Goal: Task Accomplishment & Management: Manage account settings

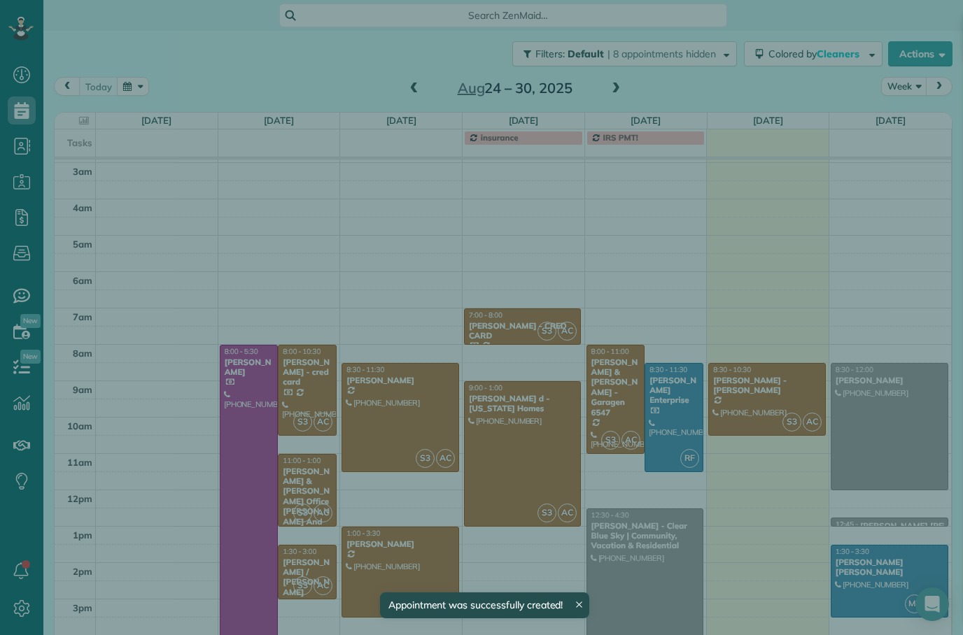
scroll to position [33, 0]
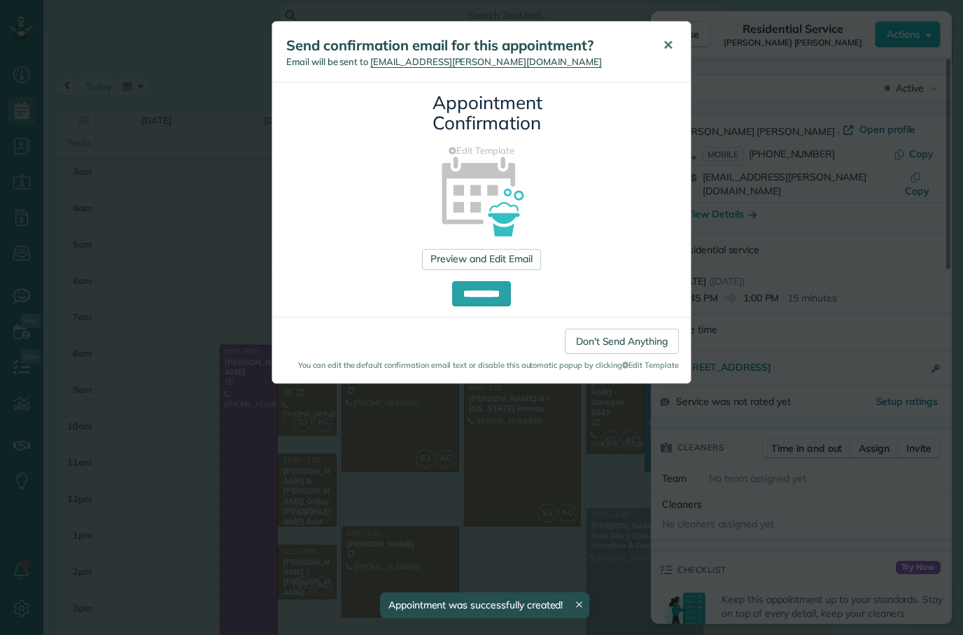
click at [661, 41] on button "✕" at bounding box center [667, 46] width 31 height 34
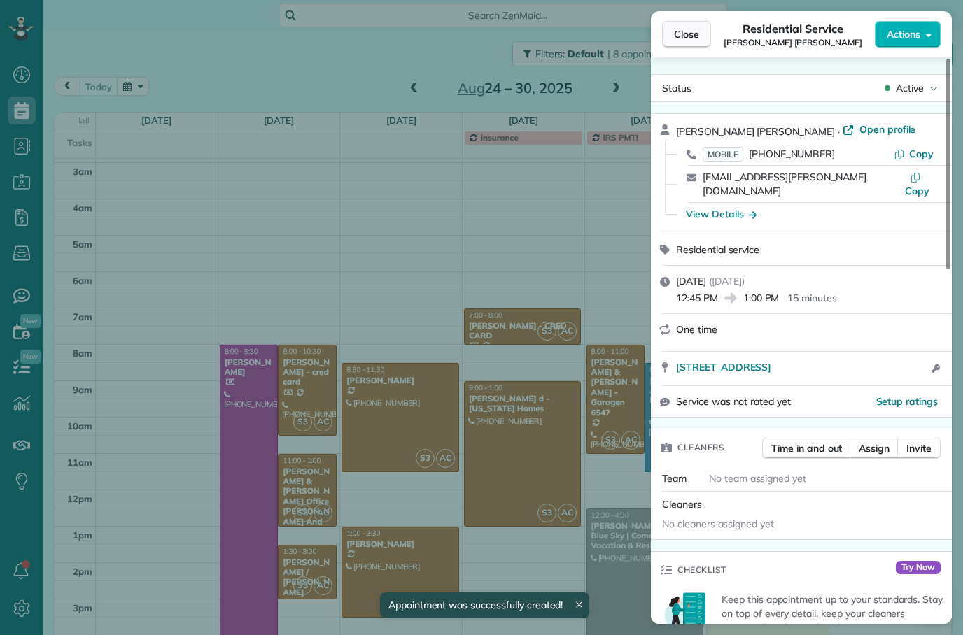
click at [690, 36] on span "Close" at bounding box center [686, 34] width 25 height 14
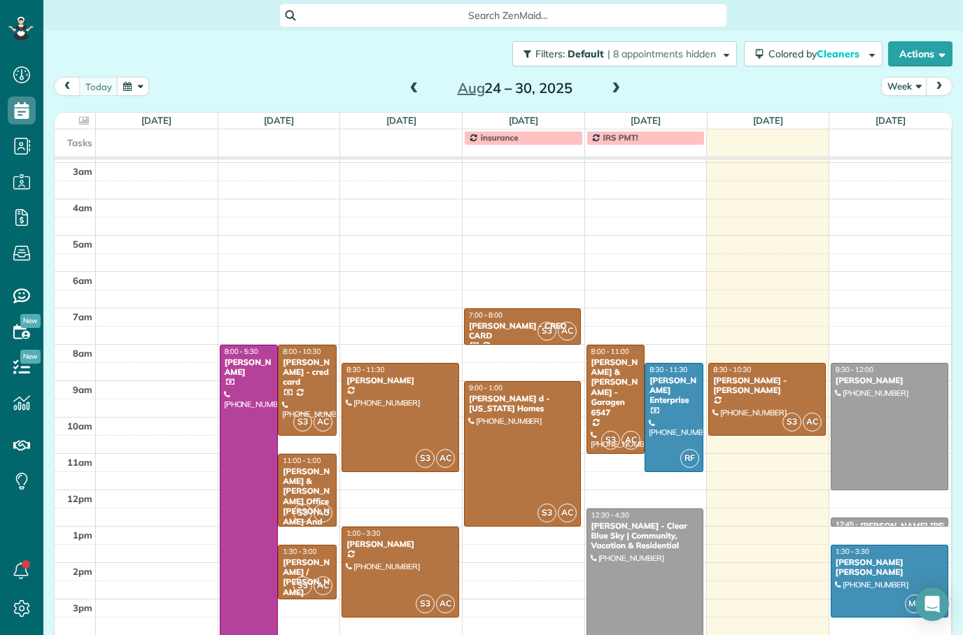
click at [608, 85] on span at bounding box center [615, 89] width 15 height 13
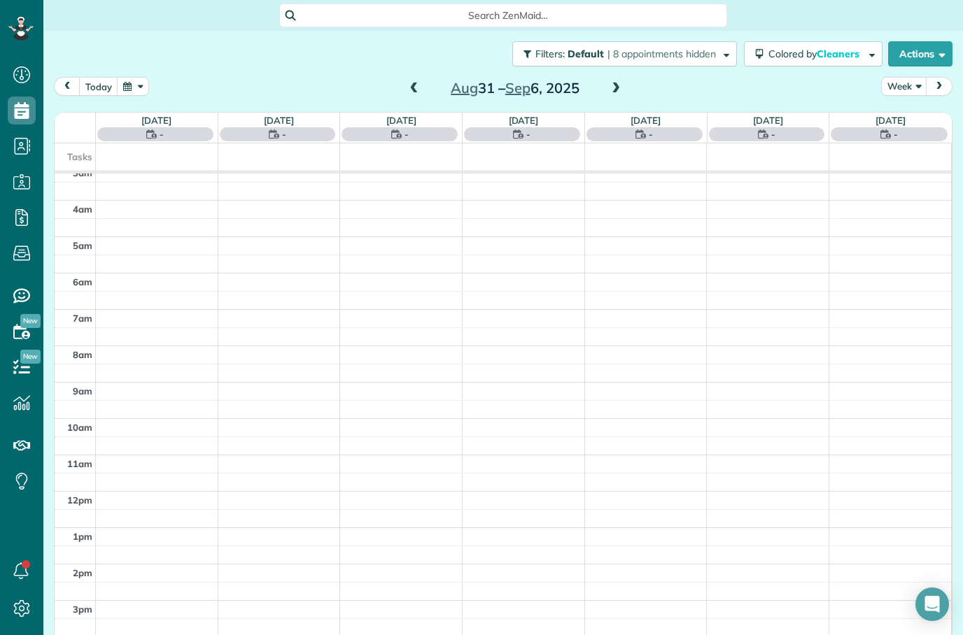
scroll to position [45, 0]
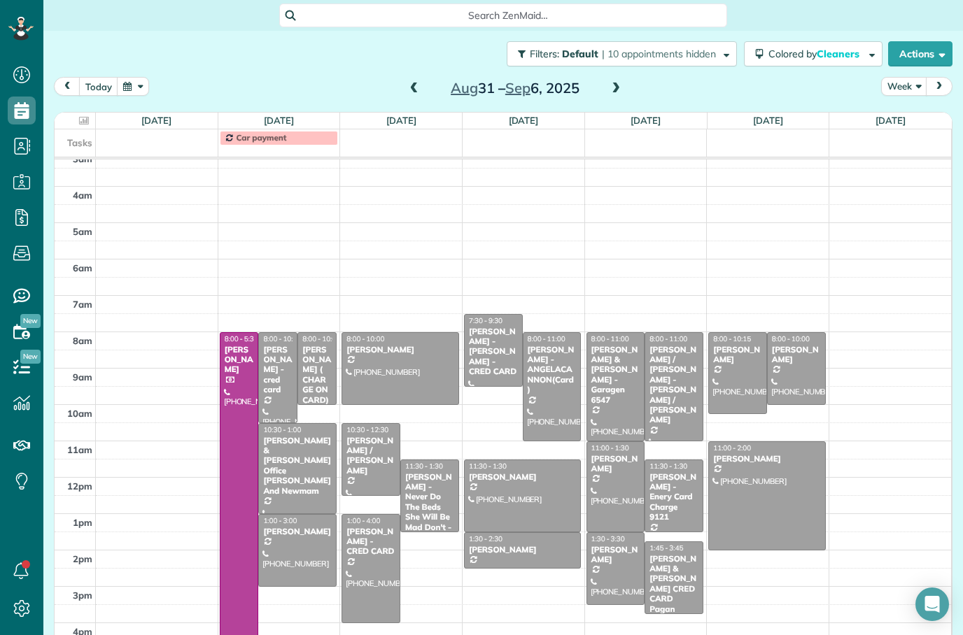
click at [414, 85] on span at bounding box center [414, 89] width 15 height 13
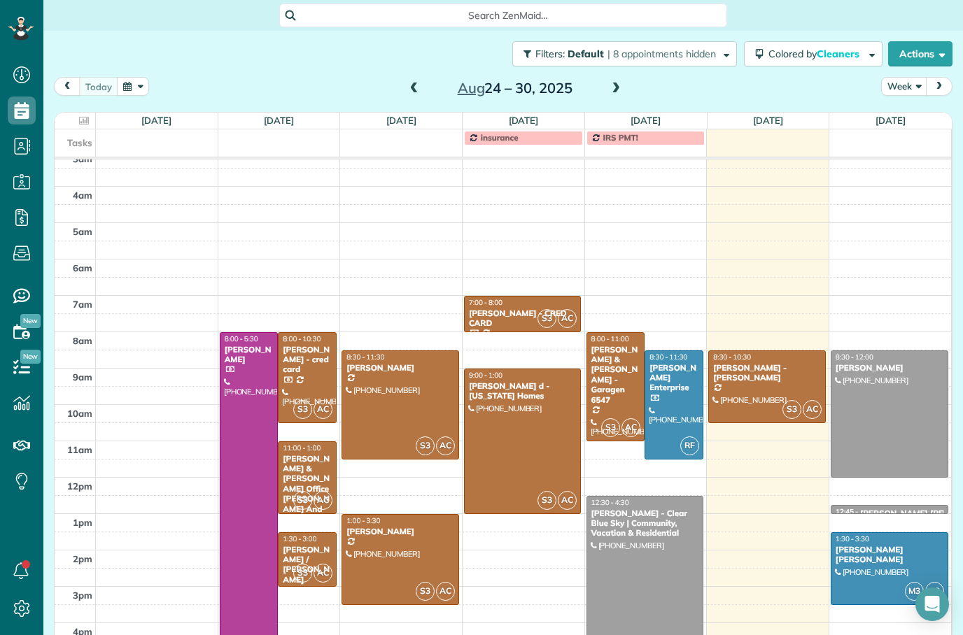
click at [773, 369] on div "[PERSON_NAME] - [PERSON_NAME]" at bounding box center [766, 373] width 108 height 20
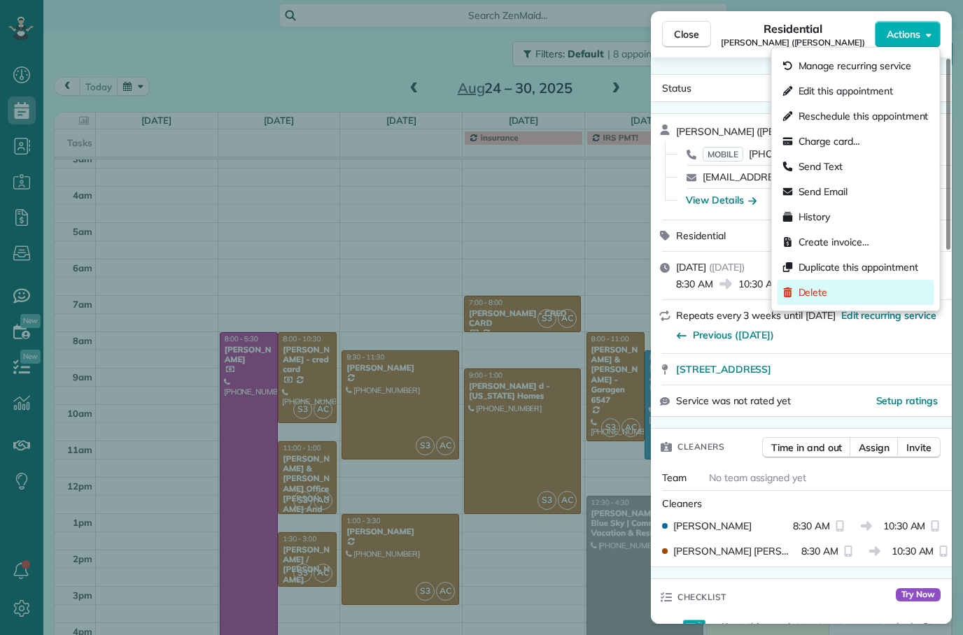
click at [843, 294] on div "Delete" at bounding box center [855, 292] width 157 height 25
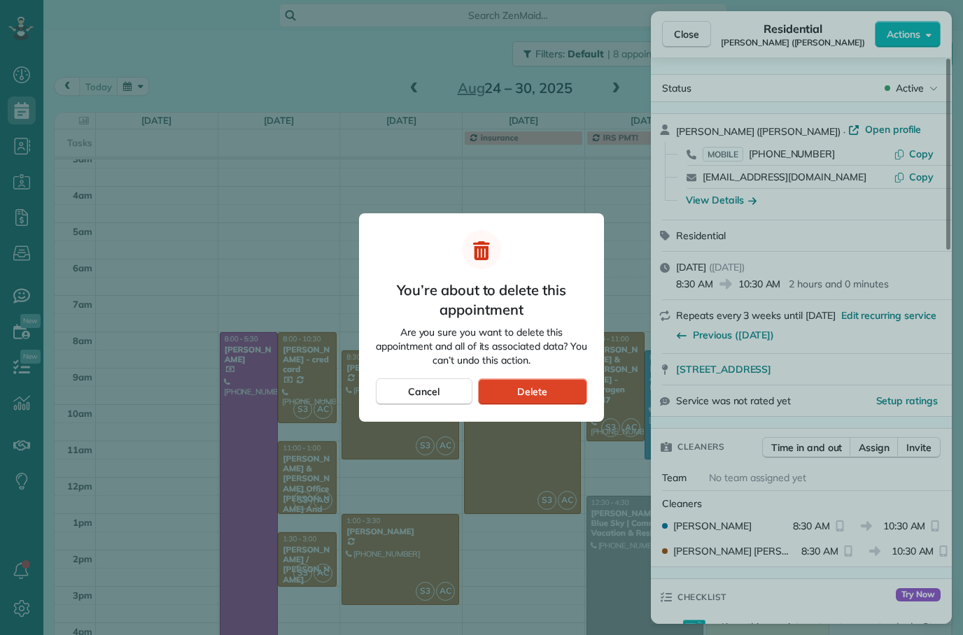
click at [534, 393] on span "Delete" at bounding box center [532, 392] width 30 height 14
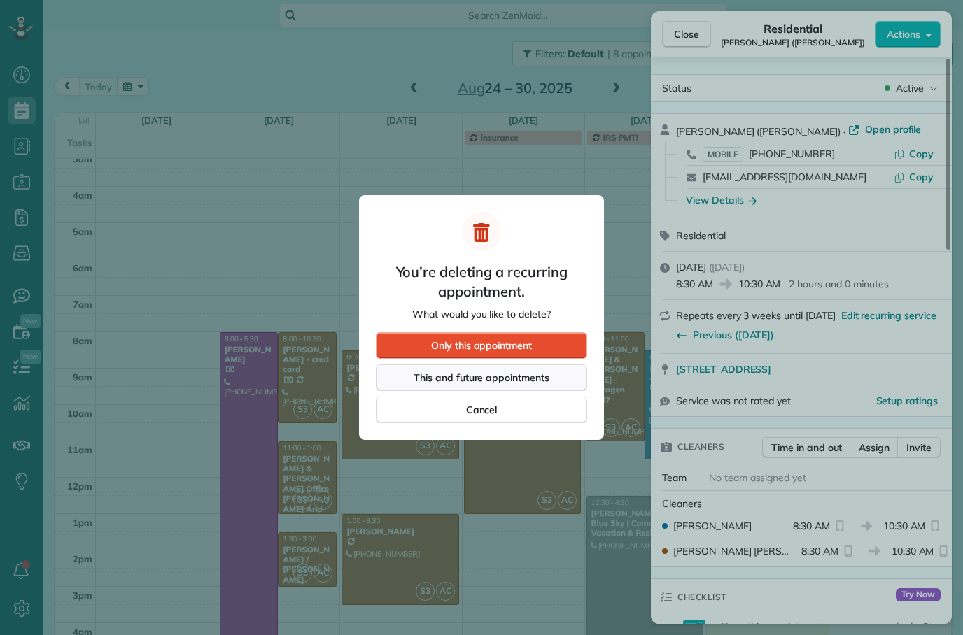
click at [512, 377] on span "This and future appointments" at bounding box center [482, 378] width 136 height 14
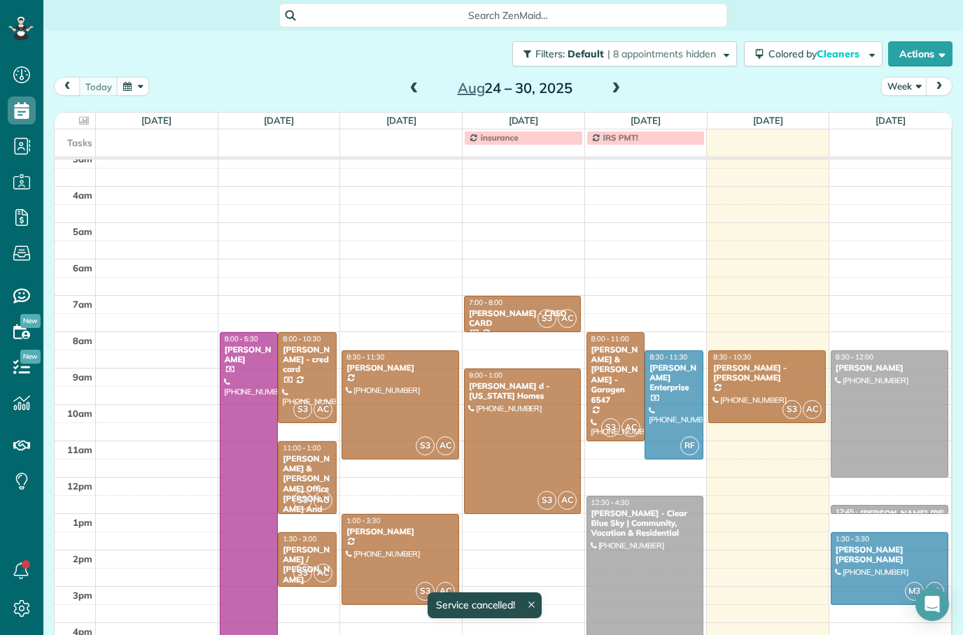
scroll to position [33, 0]
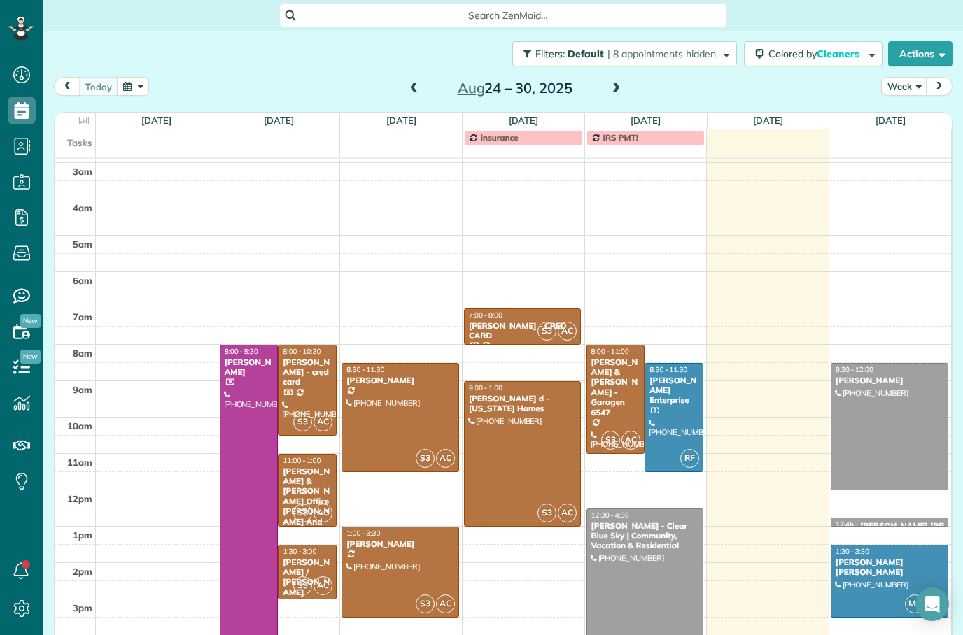
click at [620, 85] on span at bounding box center [615, 89] width 15 height 13
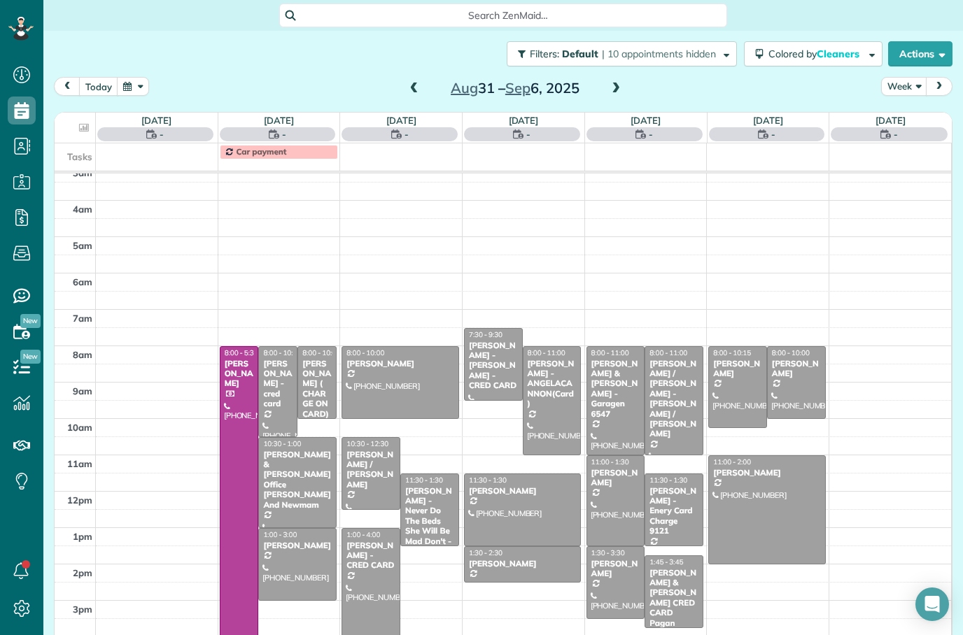
scroll to position [45, 0]
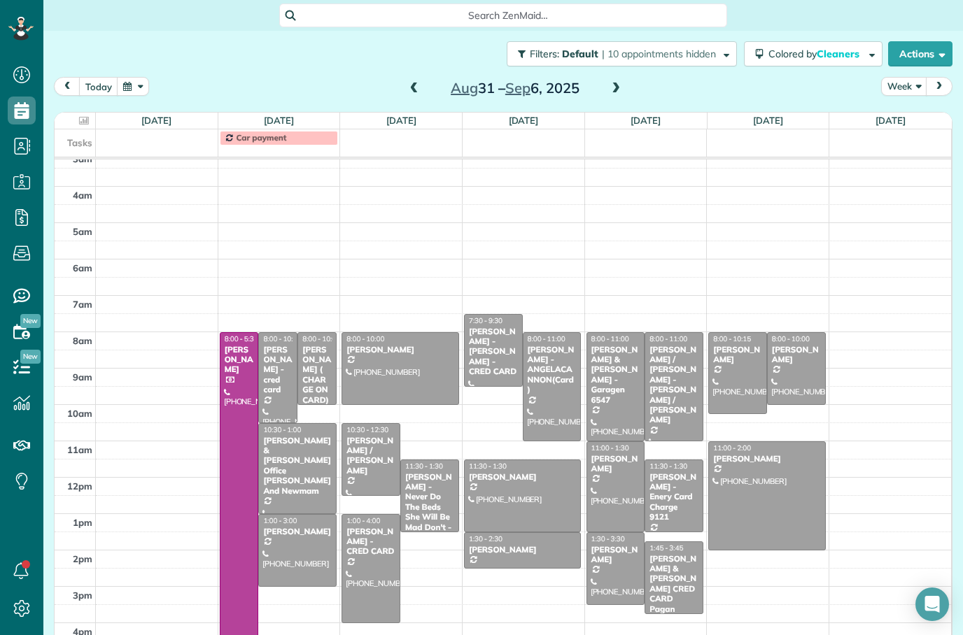
click at [298, 536] on div "[PERSON_NAME]" at bounding box center [297, 532] width 70 height 10
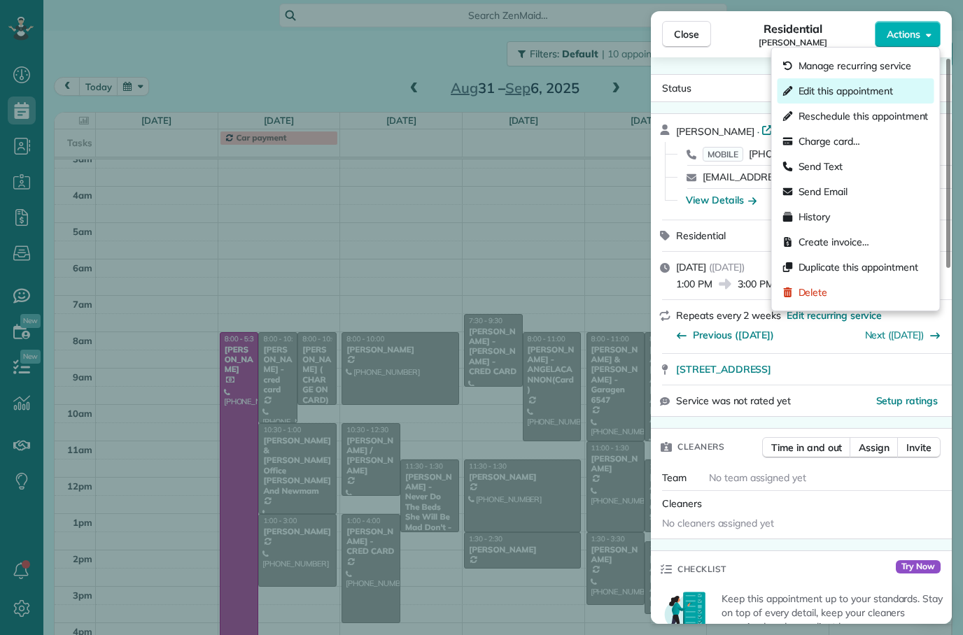
click at [859, 86] on span "Edit this appointment" at bounding box center [845, 91] width 94 height 14
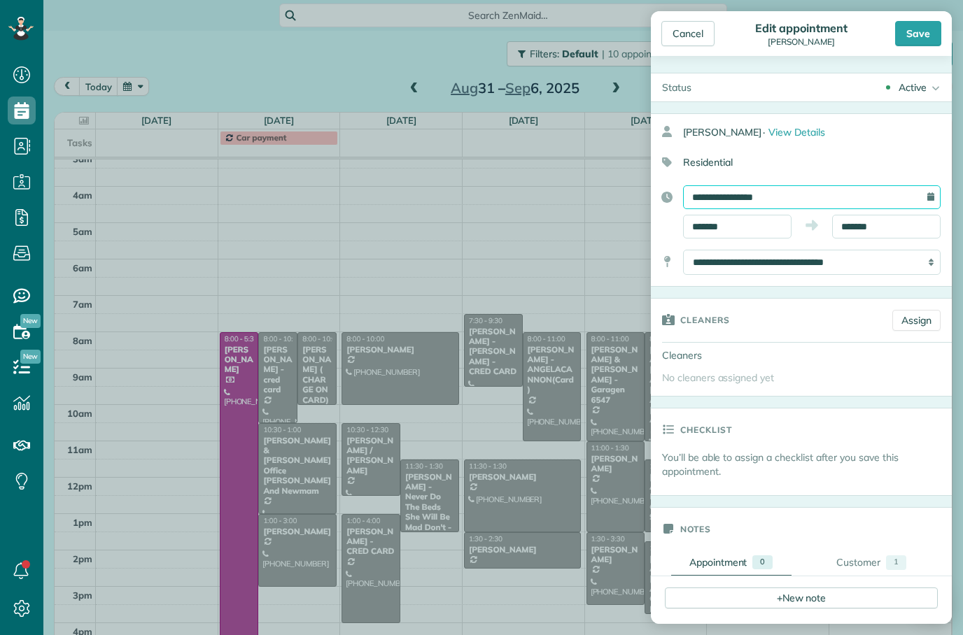
click at [814, 190] on input "**********" at bounding box center [811, 197] width 257 height 24
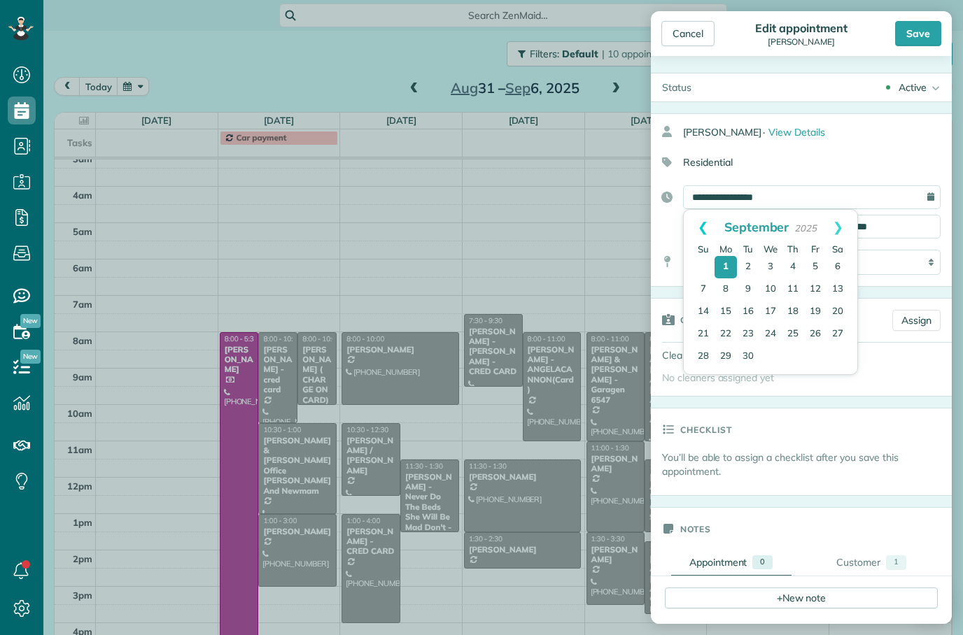
click at [705, 225] on link "Prev" at bounding box center [703, 227] width 38 height 35
click at [814, 359] on link "29" at bounding box center [815, 357] width 20 height 20
type input "**********"
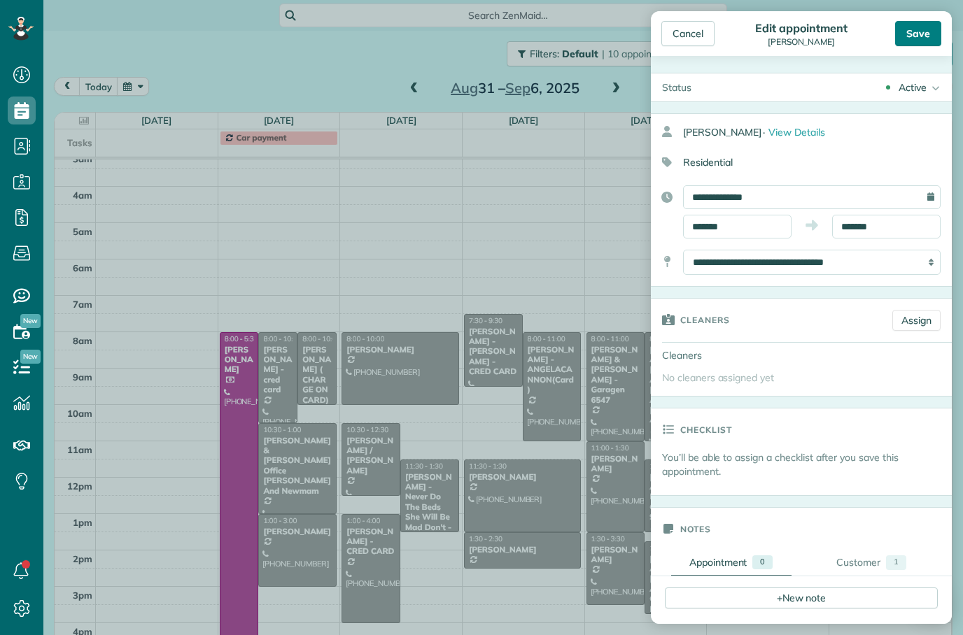
click at [914, 27] on div "Save" at bounding box center [918, 33] width 46 height 25
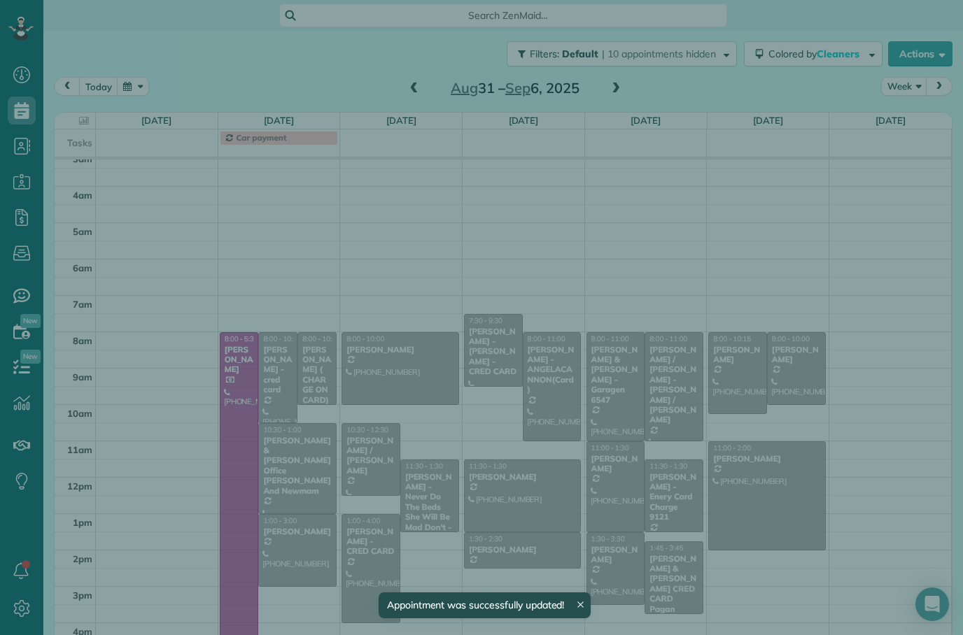
scroll to position [33, 0]
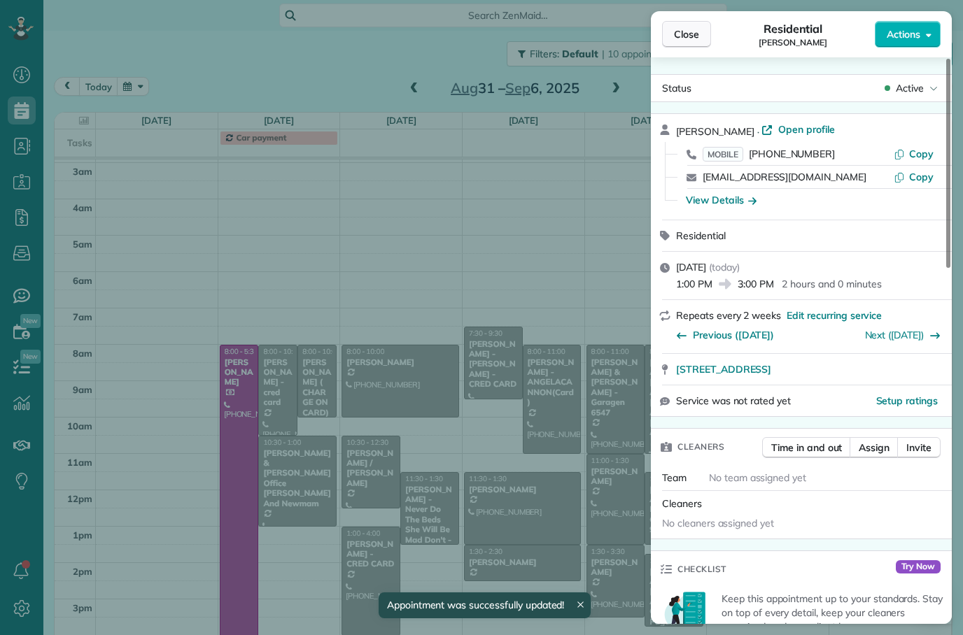
click at [686, 27] on span "Close" at bounding box center [686, 34] width 25 height 14
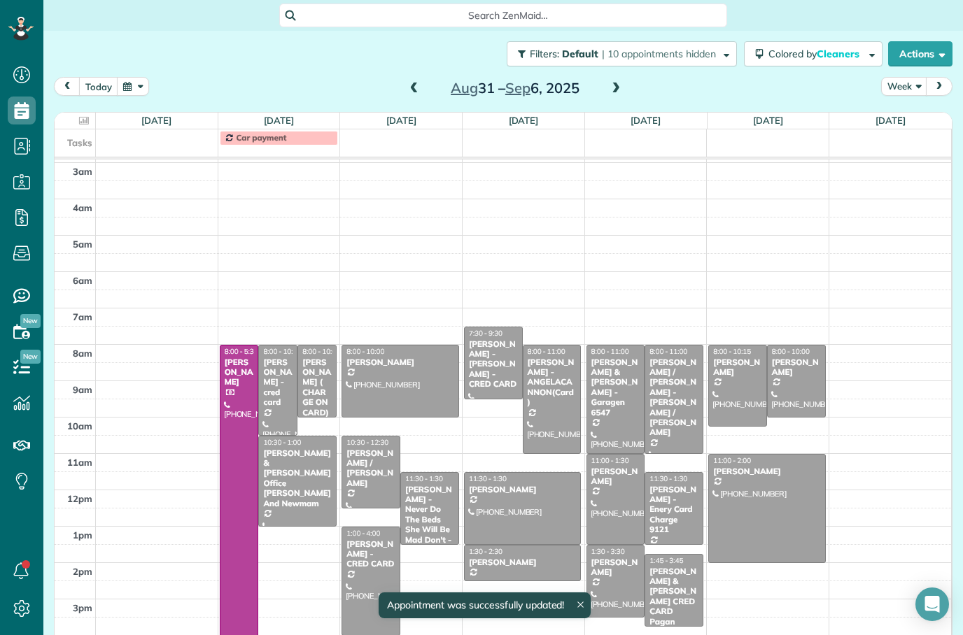
click at [409, 90] on span at bounding box center [414, 89] width 15 height 13
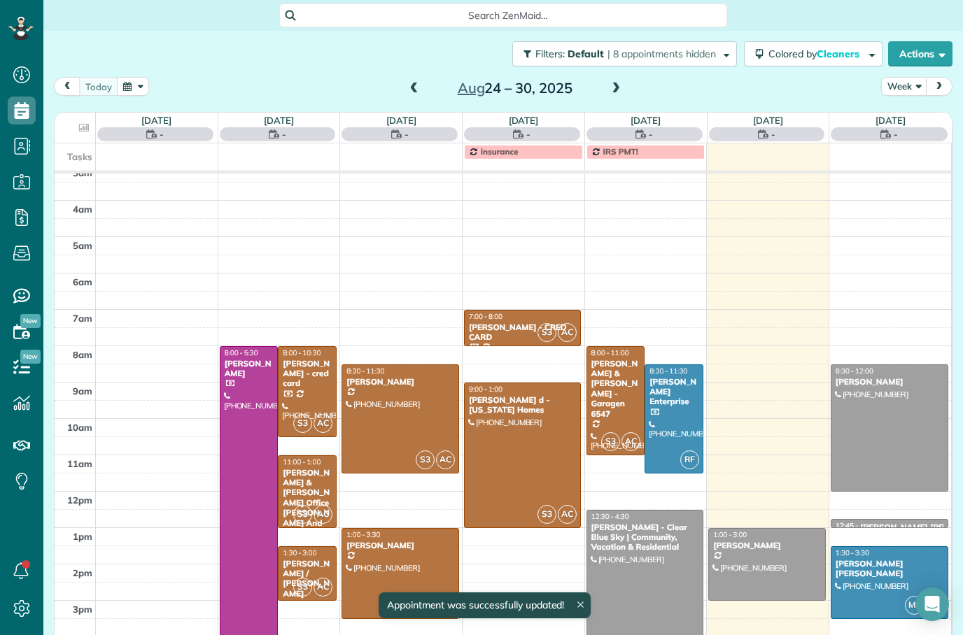
scroll to position [45, 0]
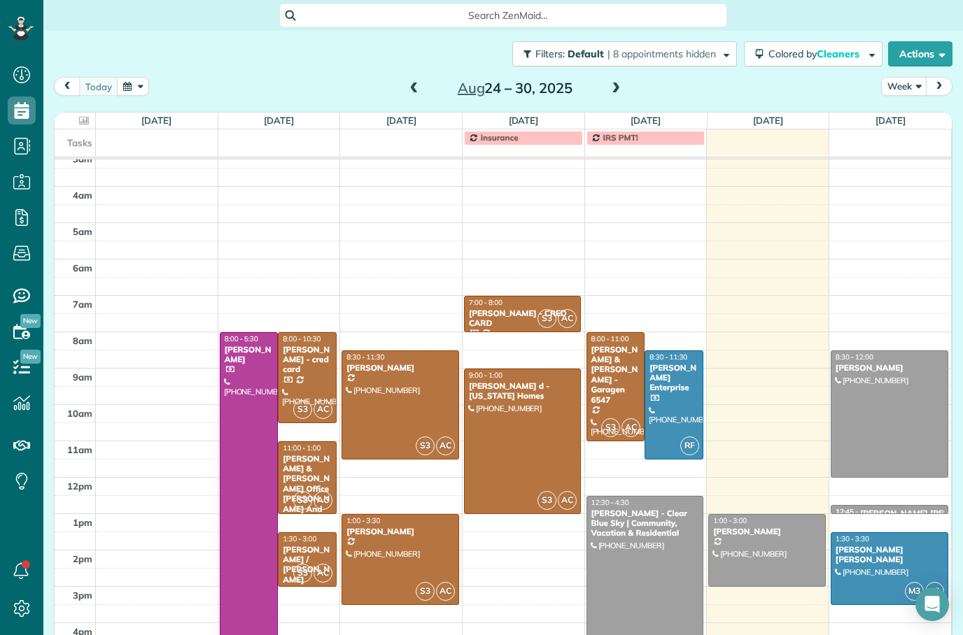
click at [614, 83] on span at bounding box center [615, 89] width 15 height 13
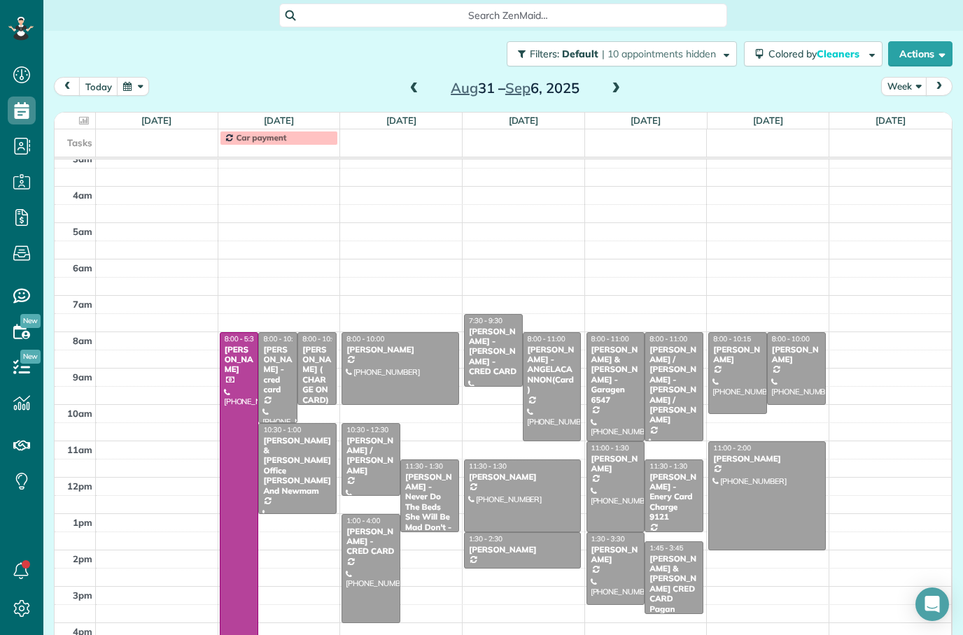
click at [412, 87] on span at bounding box center [414, 89] width 15 height 13
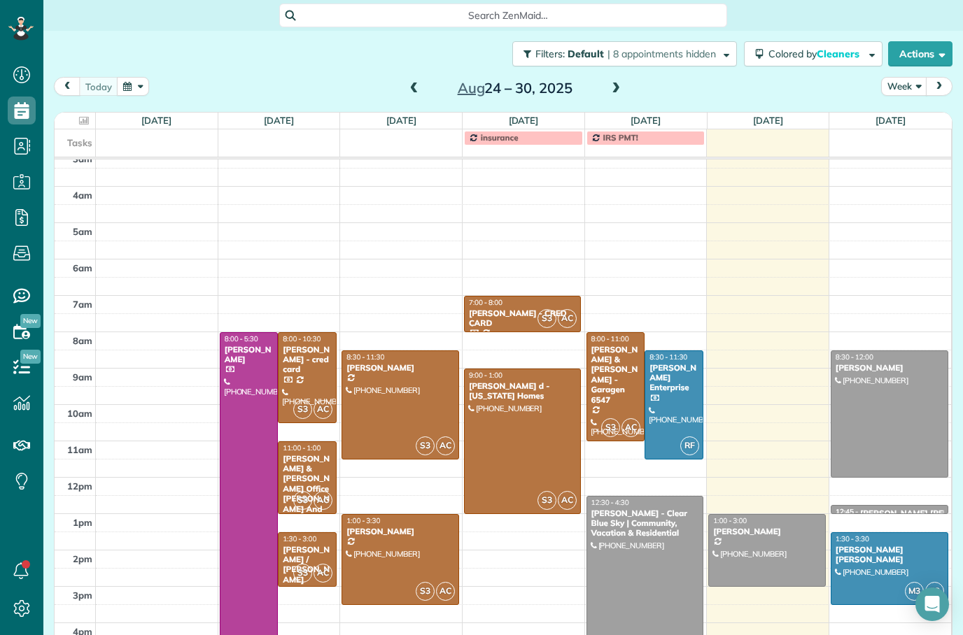
click at [786, 540] on div at bounding box center [766, 550] width 115 height 71
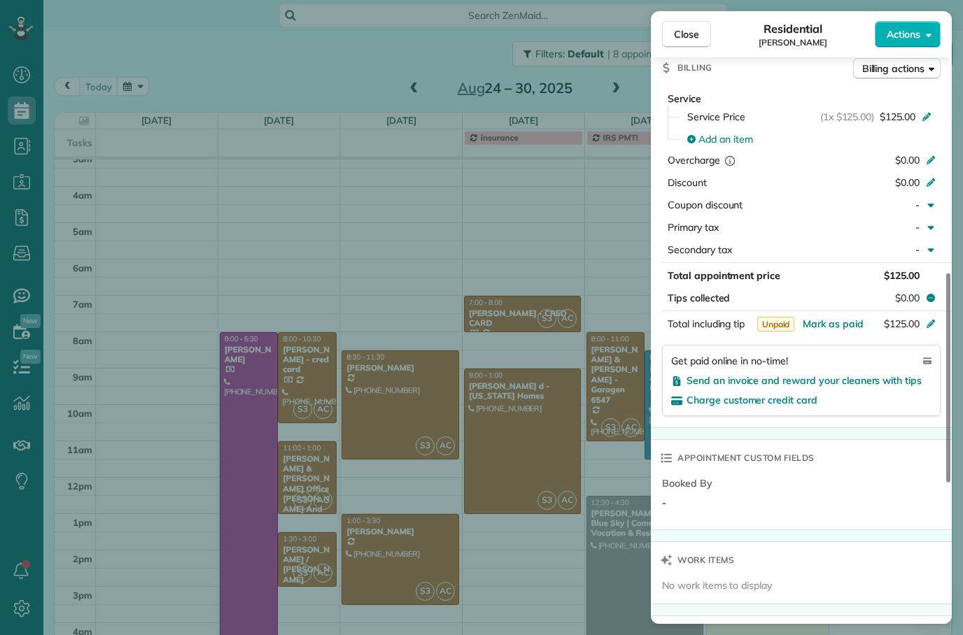
scroll to position [635, 0]
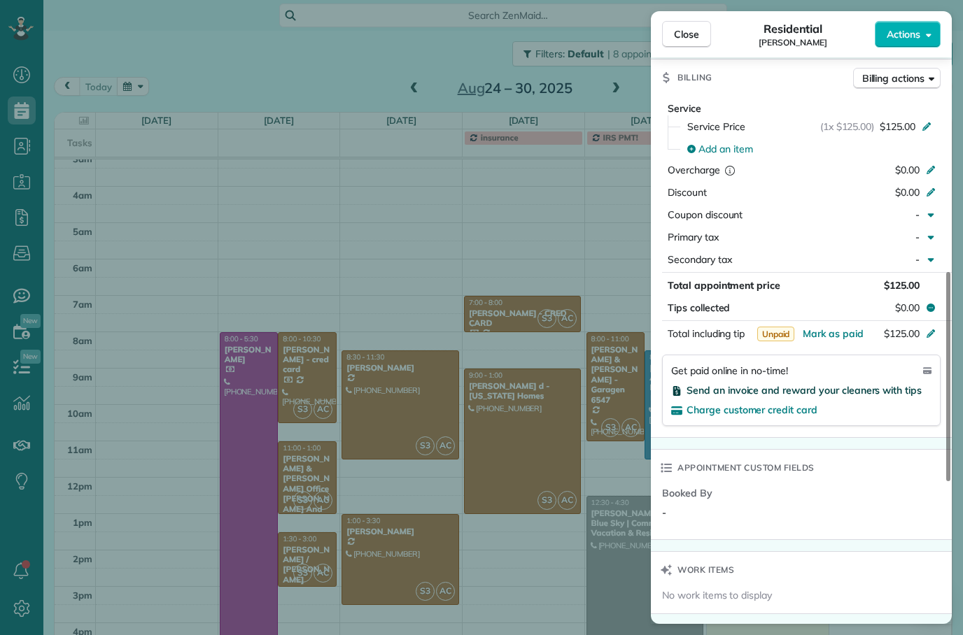
click at [812, 393] on span "Send an invoice and reward your cleaners with tips" at bounding box center [803, 390] width 235 height 13
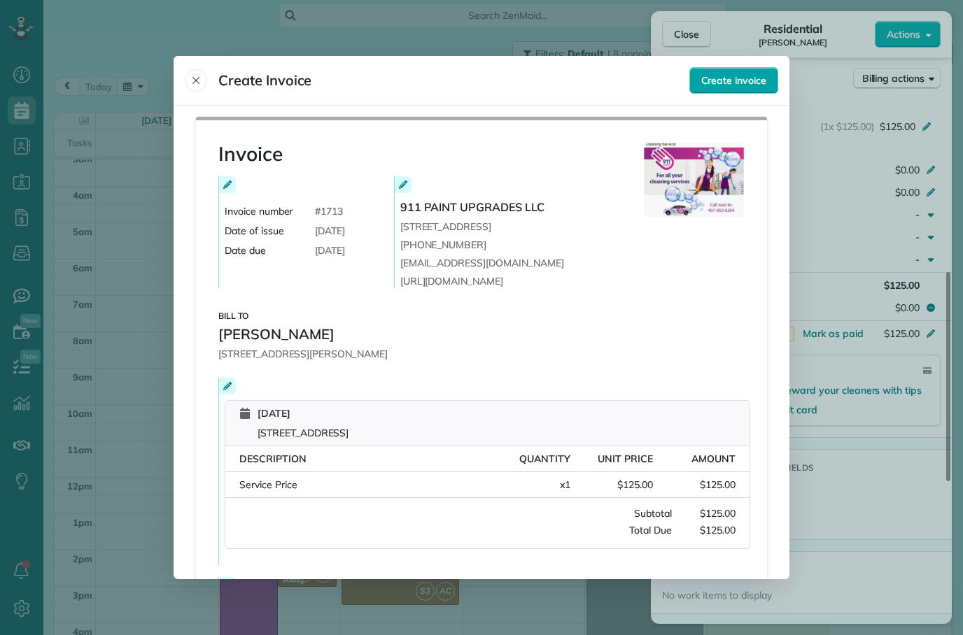
click at [722, 73] on span "Create invoice" at bounding box center [733, 80] width 65 height 14
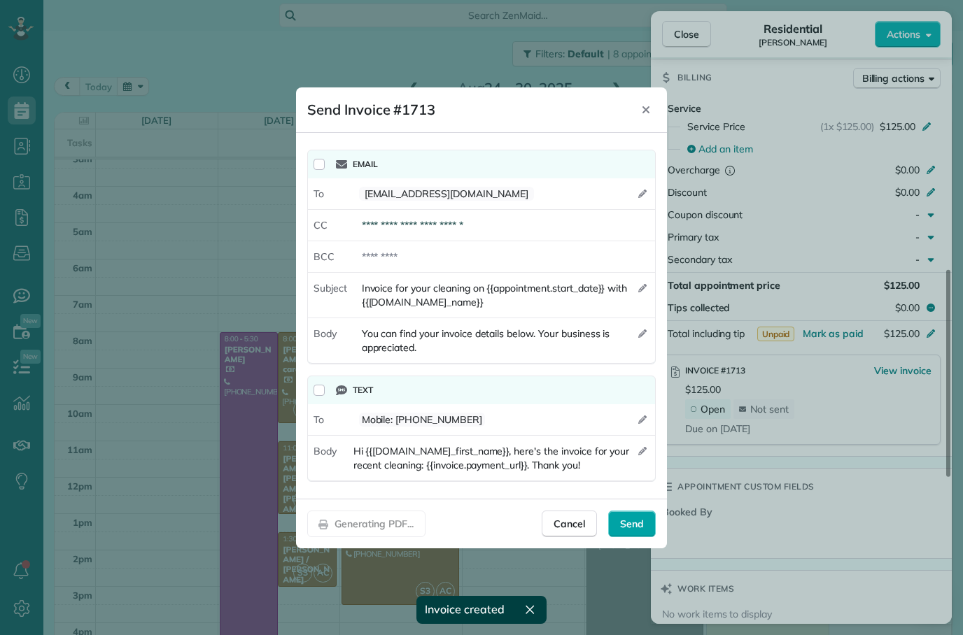
click at [627, 513] on div "Send" at bounding box center [632, 524] width 48 height 27
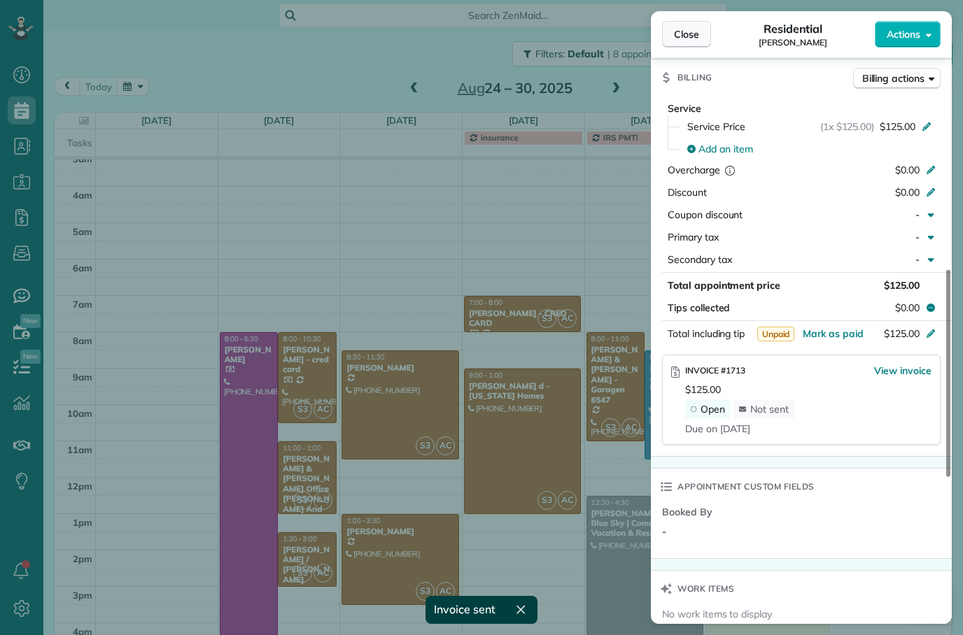
click at [684, 32] on span "Close" at bounding box center [686, 34] width 25 height 14
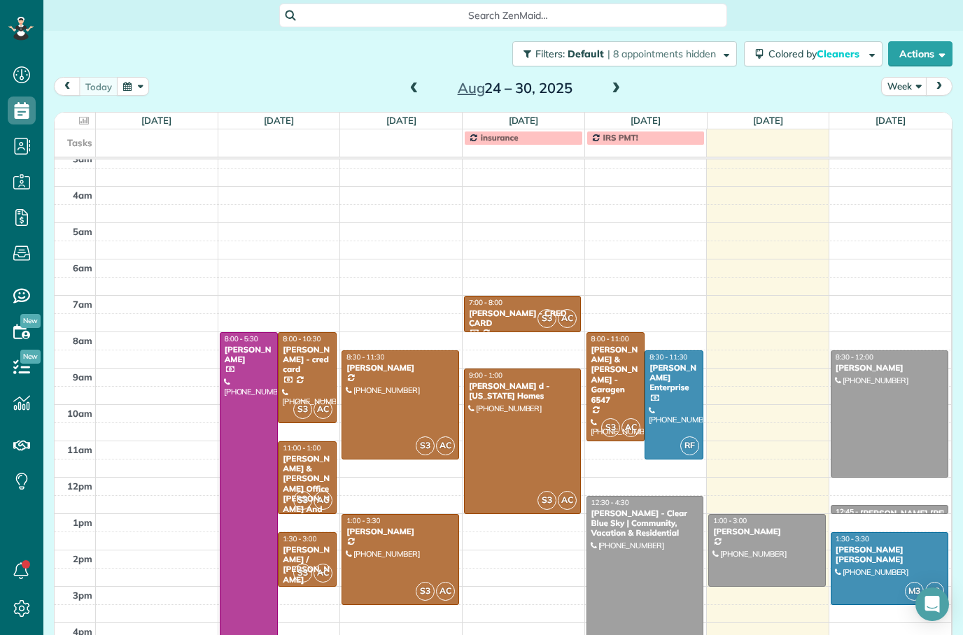
click at [608, 87] on span at bounding box center [615, 89] width 15 height 13
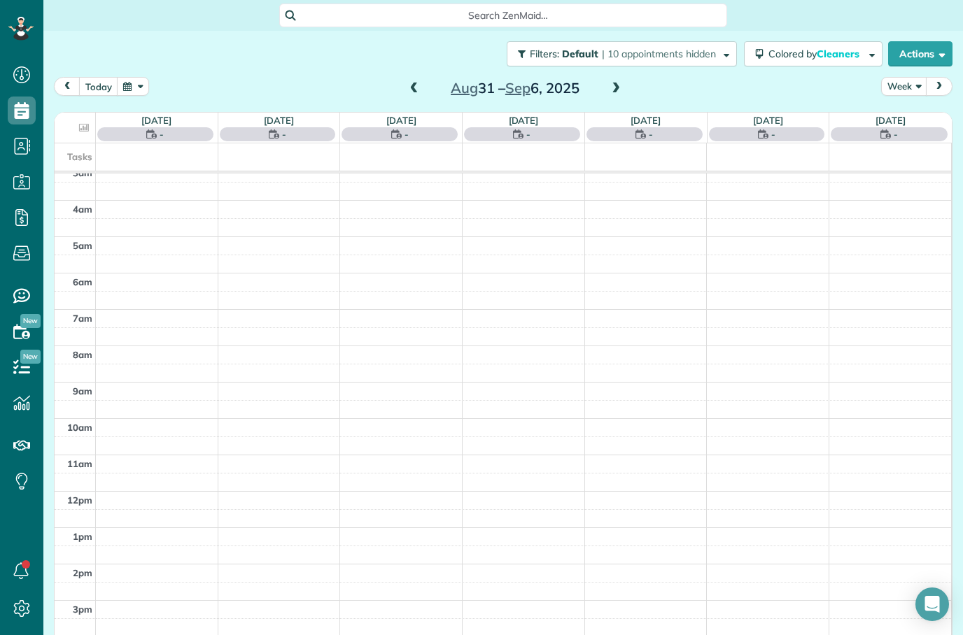
scroll to position [45, 0]
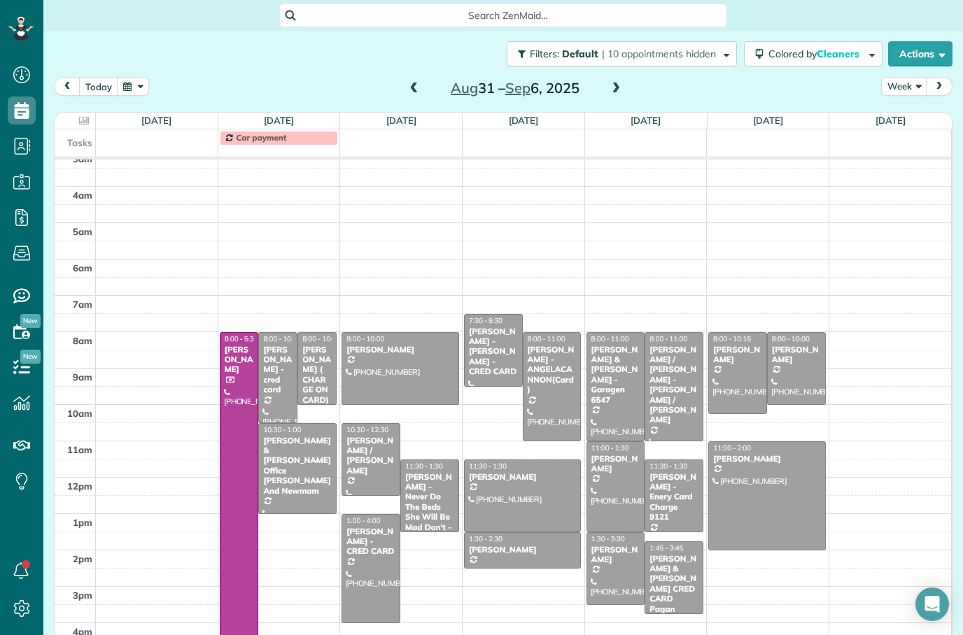
click at [619, 97] on span at bounding box center [615, 88] width 15 height 21
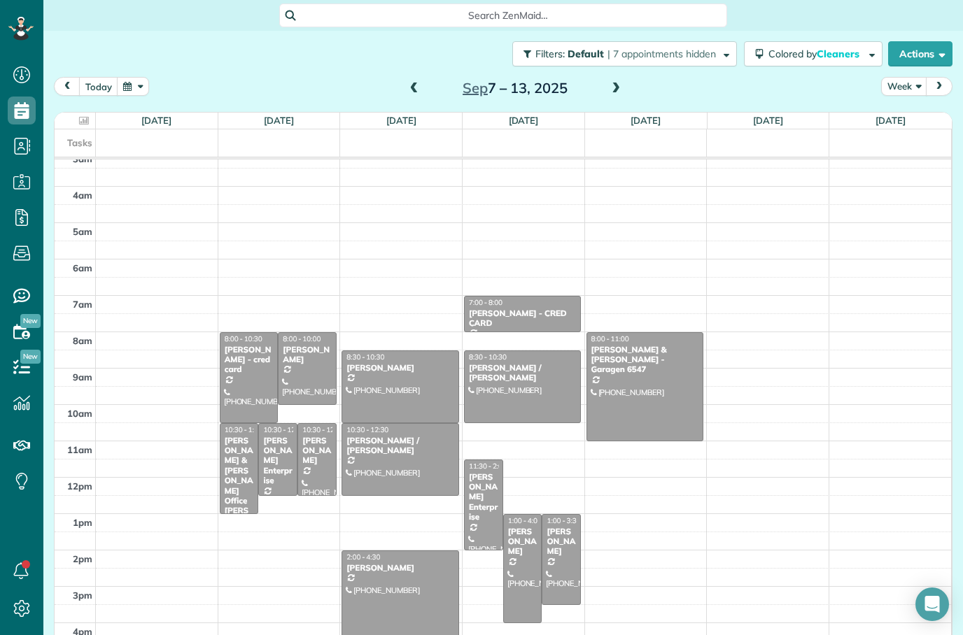
click at [105, 85] on button "today" at bounding box center [98, 86] width 39 height 19
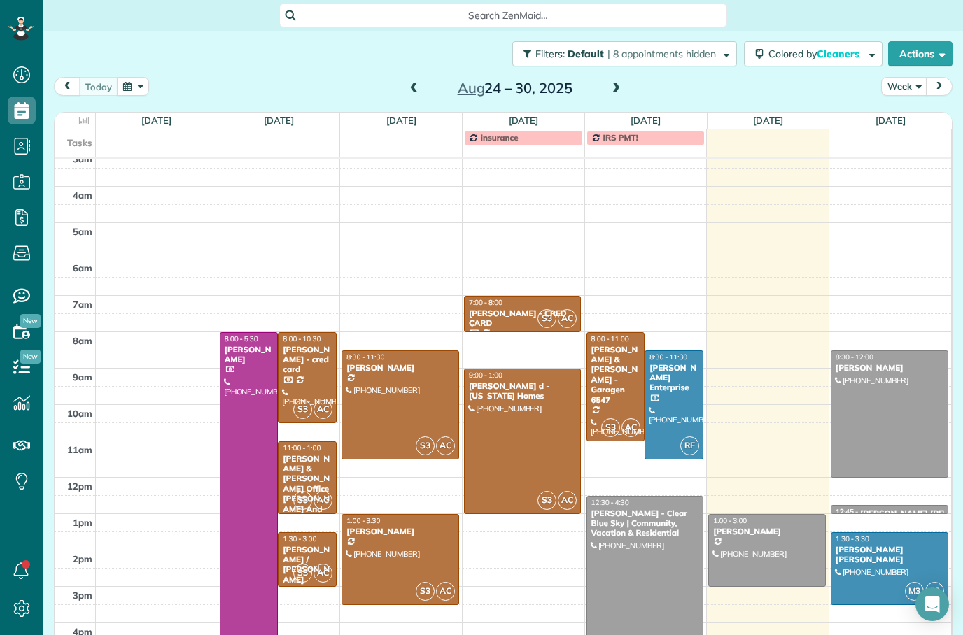
click at [615, 95] on span at bounding box center [615, 88] width 15 height 21
